Goal: Task Accomplishment & Management: Manage account settings

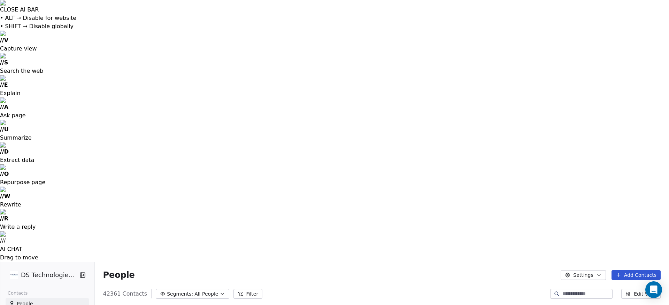
scroll to position [269, 575]
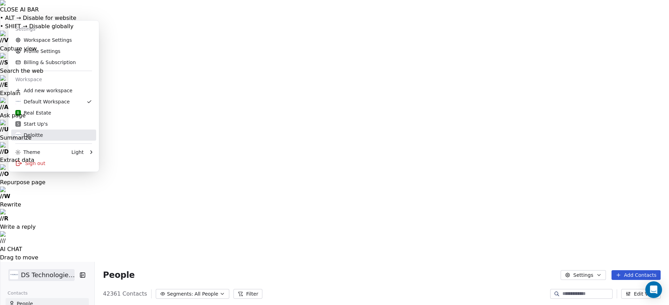
click at [33, 136] on div "Deloitte" at bounding box center [29, 135] width 28 height 7
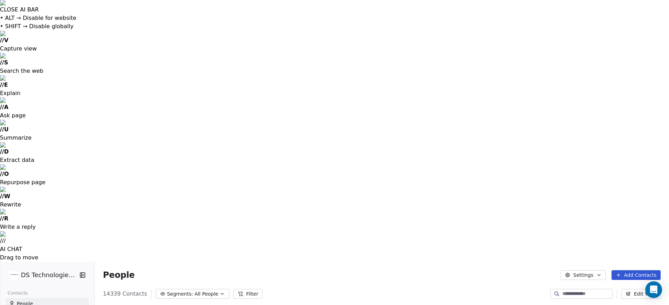
scroll to position [269, 575]
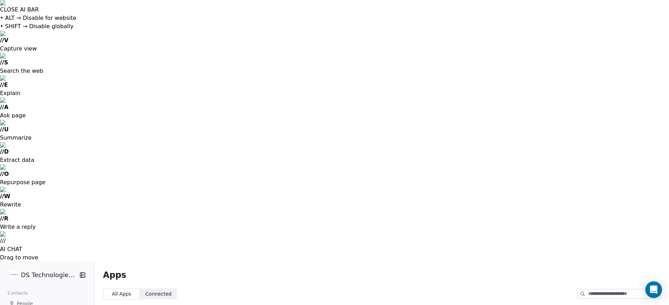
click at [495, 304] on button "Connect" at bounding box center [506, 309] width 37 height 11
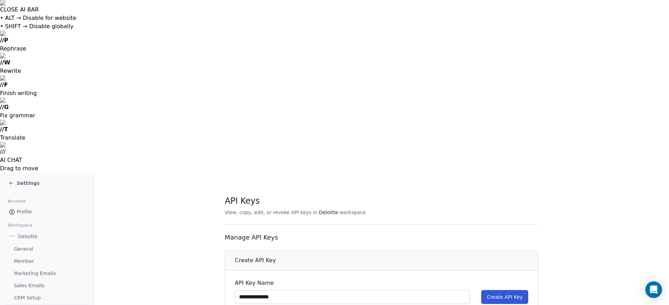
type input "**********"
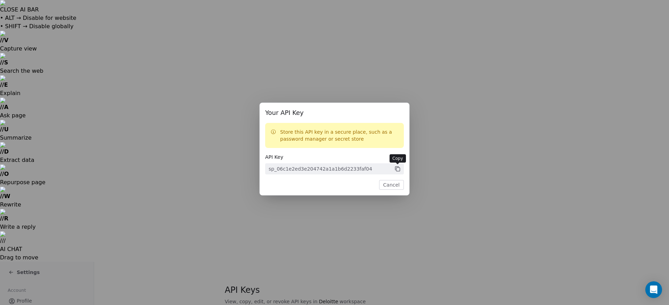
click at [397, 169] on icon at bounding box center [398, 169] width 6 height 6
click at [391, 187] on button "Cancel" at bounding box center [391, 185] width 25 height 10
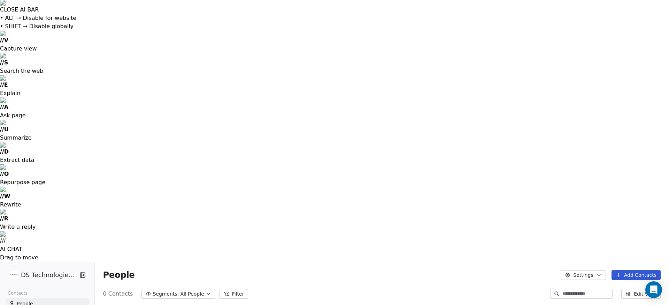
scroll to position [252, 559]
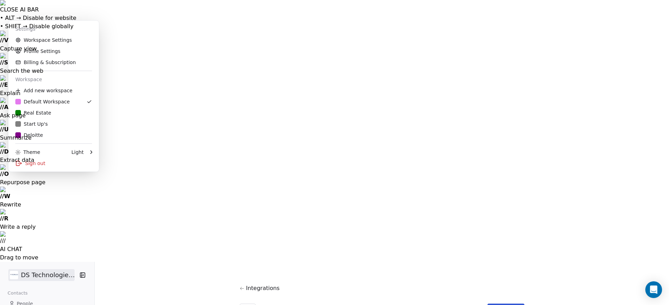
click at [44, 38] on link "Workspace Settings" at bounding box center [53, 40] width 85 height 11
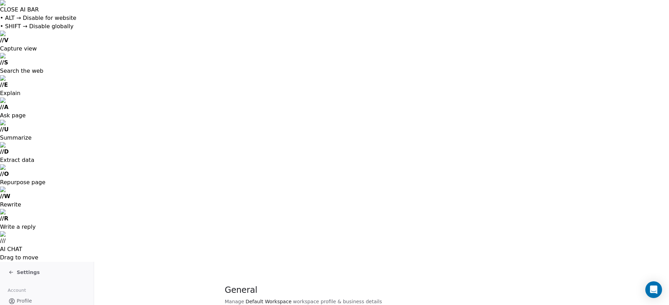
click at [23, 298] on span "Profile" at bounding box center [24, 301] width 15 height 7
click at [28, 269] on span "Settings" at bounding box center [28, 272] width 23 height 7
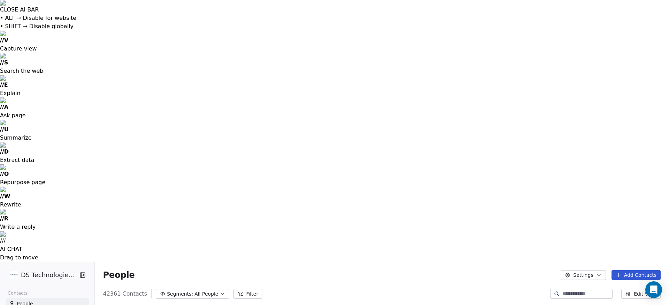
scroll to position [269, 575]
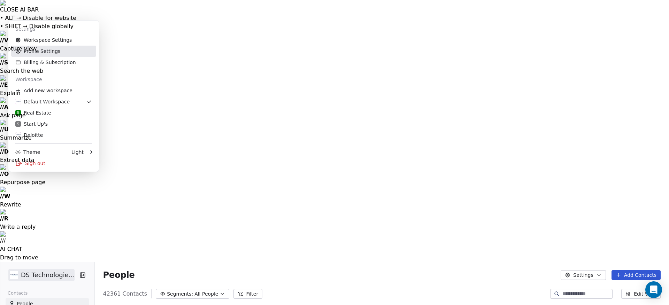
click at [35, 50] on link "Profile Settings" at bounding box center [53, 51] width 85 height 11
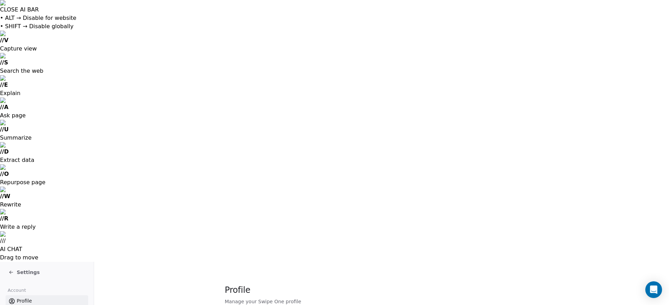
click at [28, 269] on span "Settings" at bounding box center [28, 272] width 23 height 7
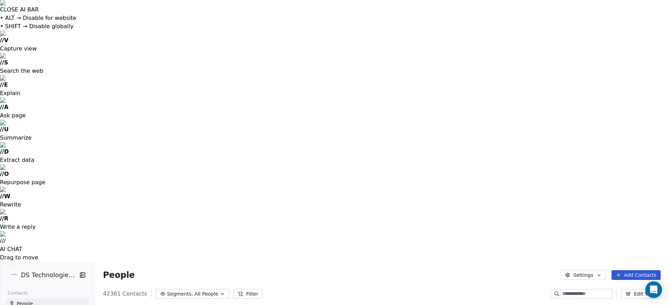
scroll to position [269, 575]
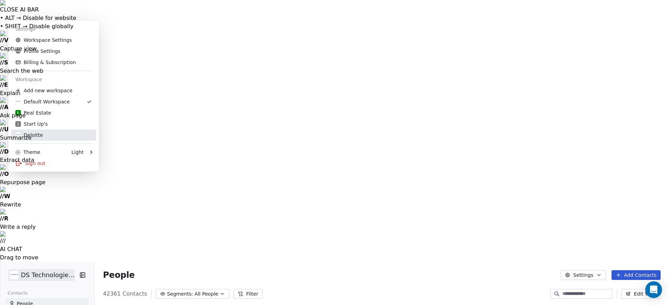
click at [35, 134] on div "Deloitte" at bounding box center [29, 135] width 28 height 7
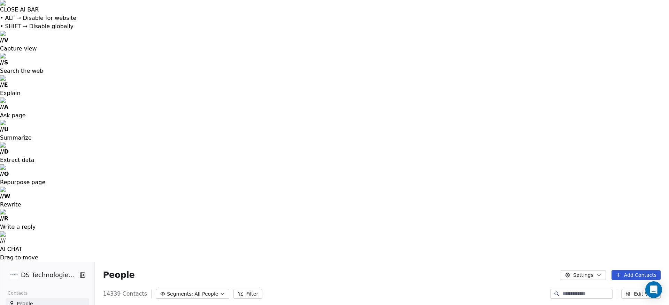
scroll to position [269, 575]
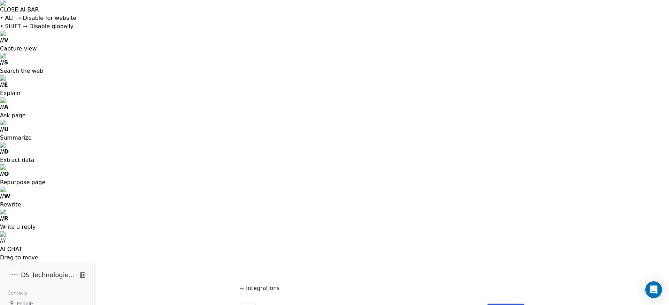
click at [161, 291] on span "Connected" at bounding box center [158, 294] width 26 height 7
click at [108, 289] on span "All Apps All Apps" at bounding box center [121, 294] width 37 height 11
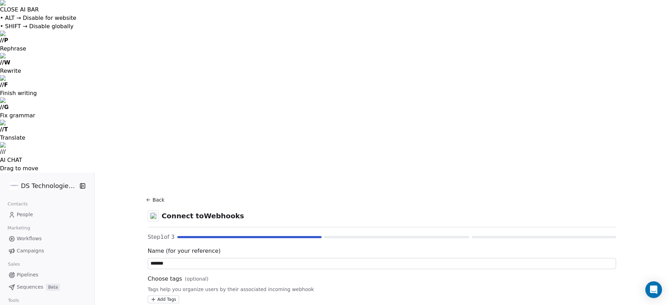
type input "******"
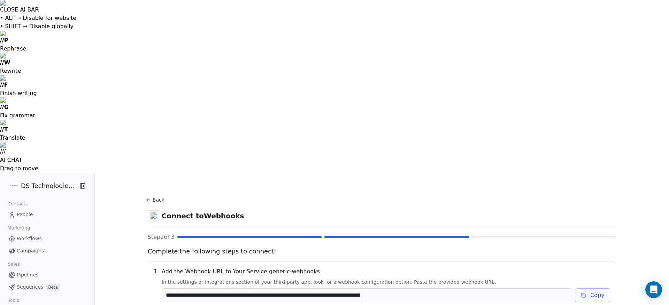
click at [448, 289] on input "**********" at bounding box center [367, 295] width 410 height 13
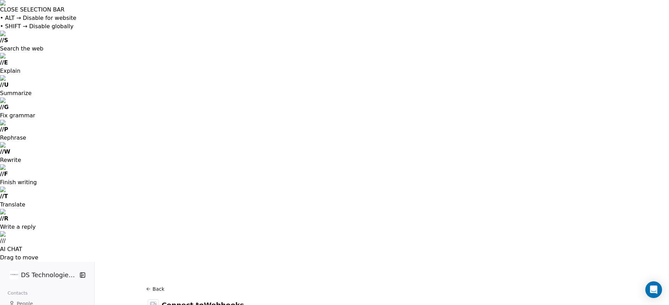
click at [147, 287] on icon at bounding box center [149, 290] width 6 height 6
click at [204, 287] on icon at bounding box center [206, 288] width 4 height 3
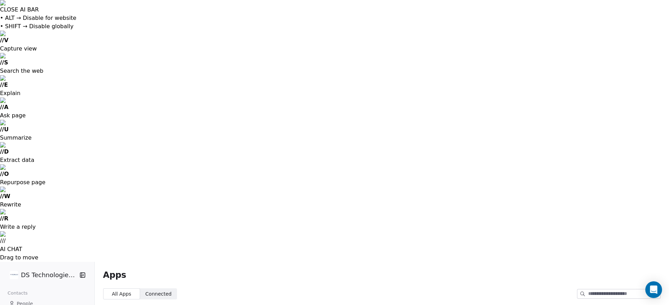
click at [488, 304] on button "Connect" at bounding box center [506, 309] width 37 height 11
click at [244, 287] on icon at bounding box center [242, 288] width 4 height 3
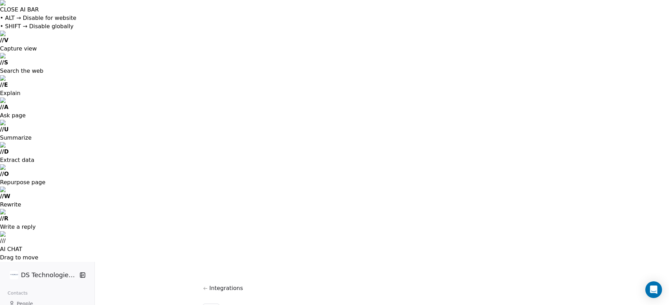
click at [204, 286] on icon at bounding box center [205, 288] width 5 height 5
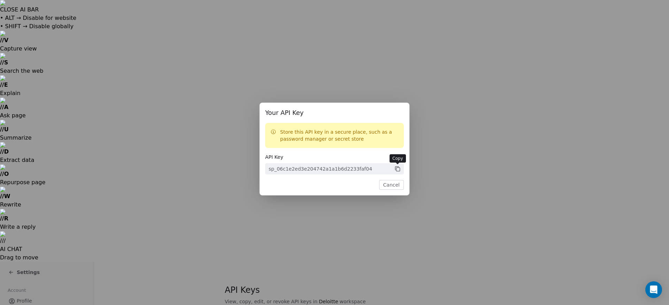
click at [398, 168] on icon at bounding box center [398, 169] width 6 height 6
